Goal: Find specific page/section: Find specific page/section

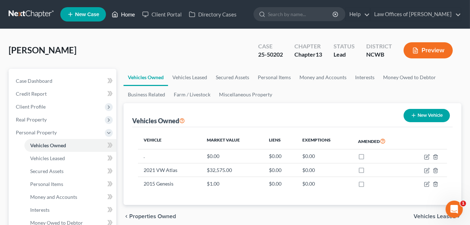
click at [127, 15] on link "Home" at bounding box center [123, 14] width 30 height 13
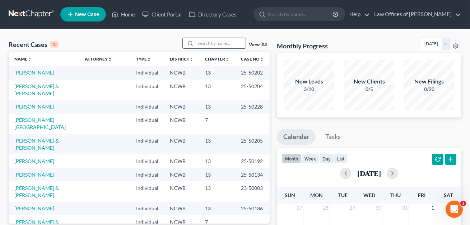
click at [200, 44] on input "search" at bounding box center [220, 43] width 50 height 10
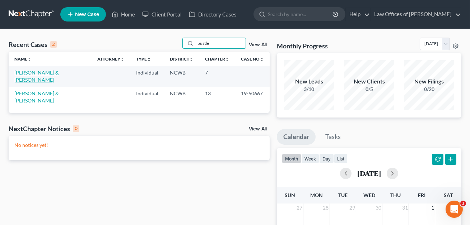
type input "bustle"
click at [35, 72] on link "[PERSON_NAME] & [PERSON_NAME]" at bounding box center [36, 76] width 44 height 13
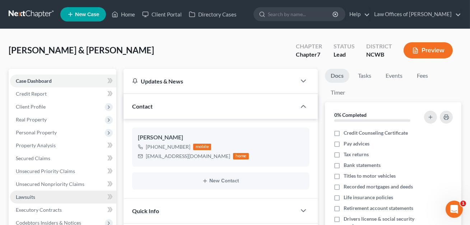
click at [29, 197] on span "Lawsuits" at bounding box center [25, 197] width 19 height 6
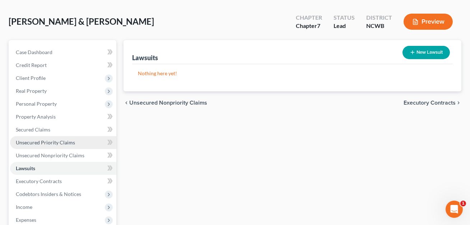
scroll to position [27, 0]
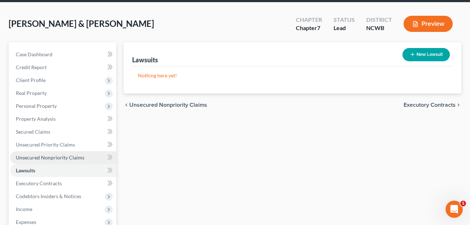
click at [30, 156] on span "Unsecured Nonpriority Claims" at bounding box center [50, 158] width 69 height 6
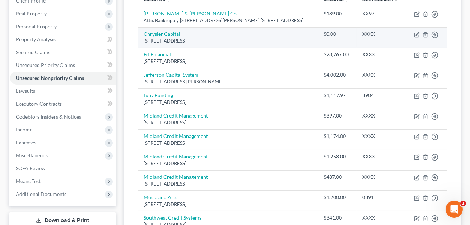
scroll to position [40, 0]
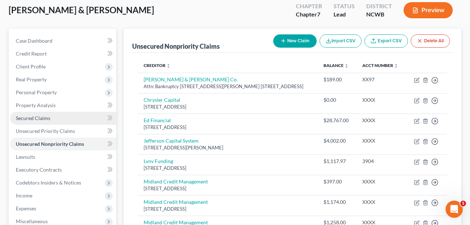
click at [39, 119] on span "Secured Claims" at bounding box center [33, 118] width 34 height 6
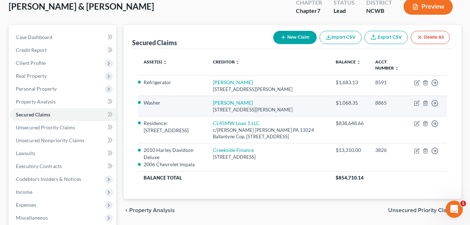
scroll to position [41, 0]
